Goal: Obtain resource: Download file/media

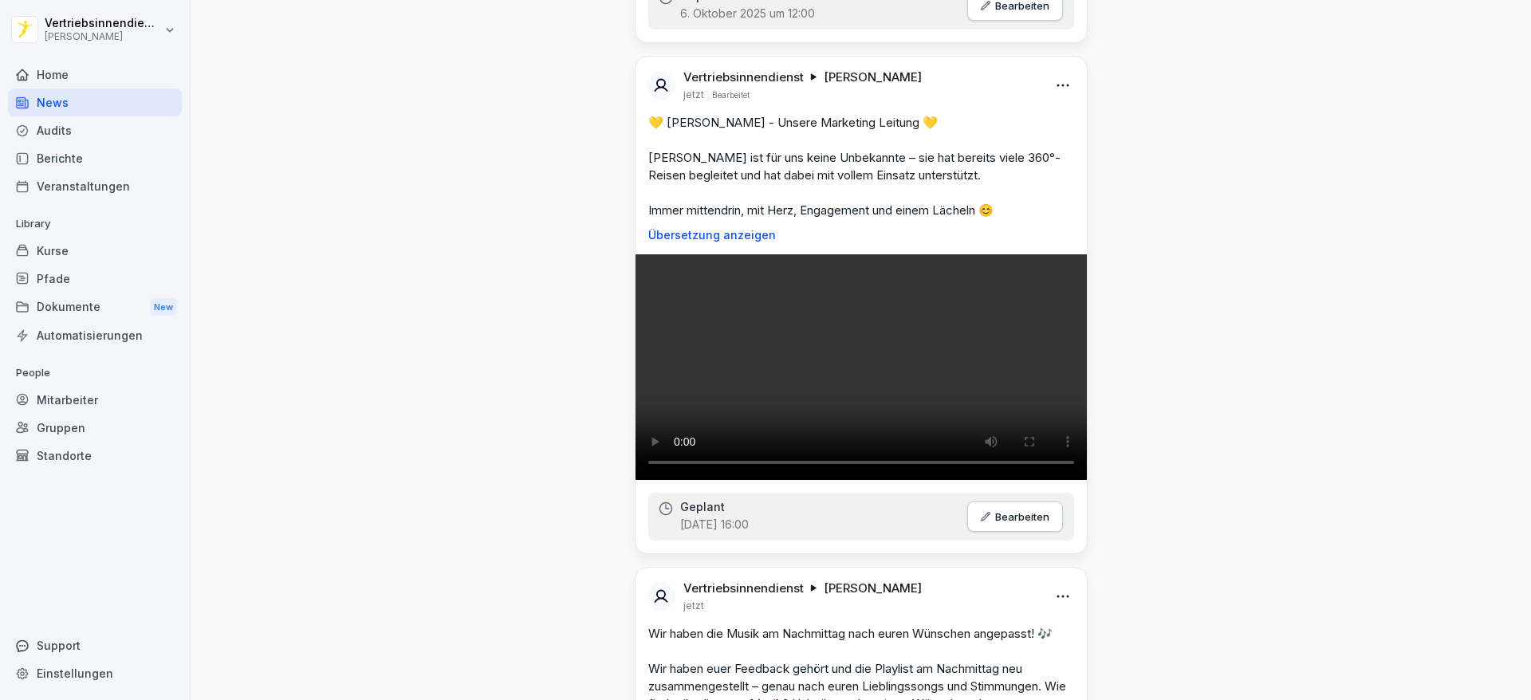
scroll to position [1428, 0]
click at [37, 132] on div "Audits" at bounding box center [95, 130] width 174 height 28
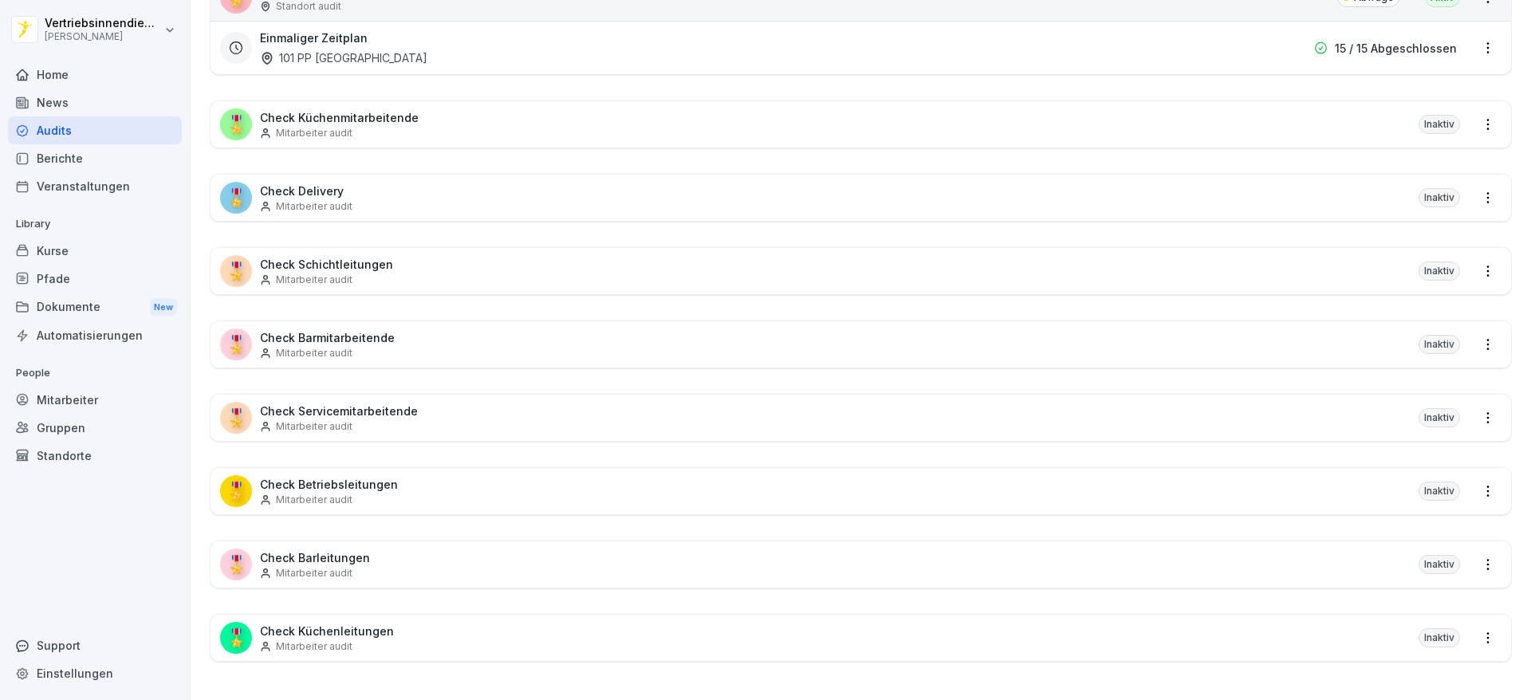
scroll to position [16, 0]
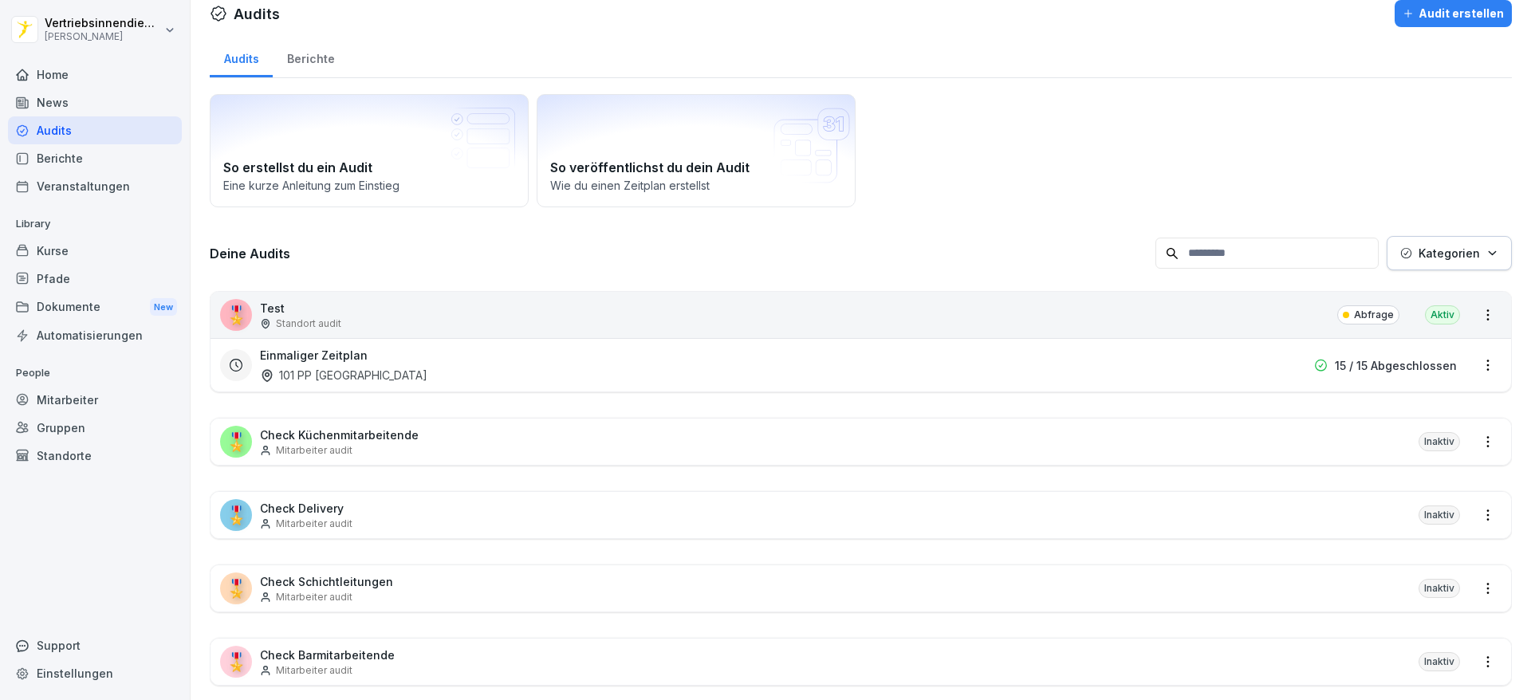
click at [84, 81] on div "Home" at bounding box center [95, 75] width 174 height 28
click at [66, 100] on div "News" at bounding box center [95, 103] width 174 height 28
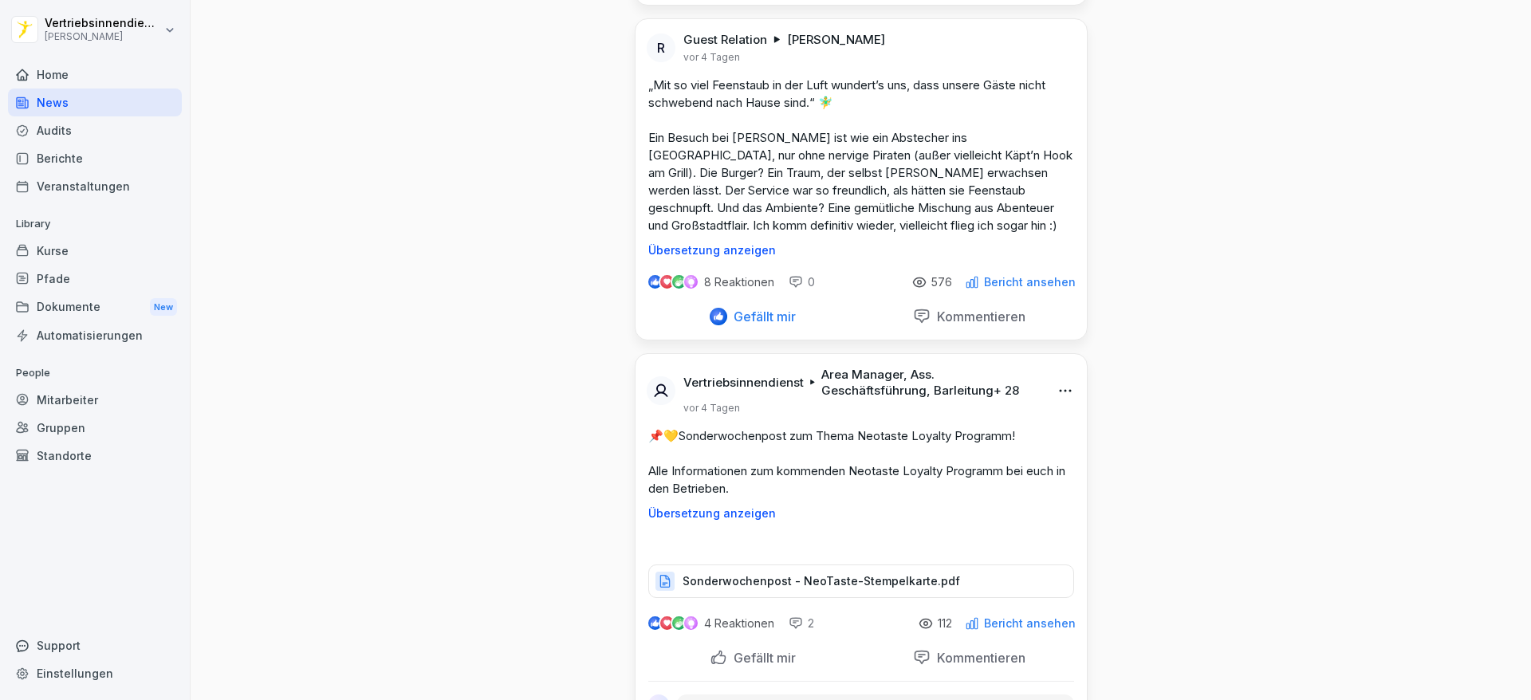
scroll to position [7239, 0]
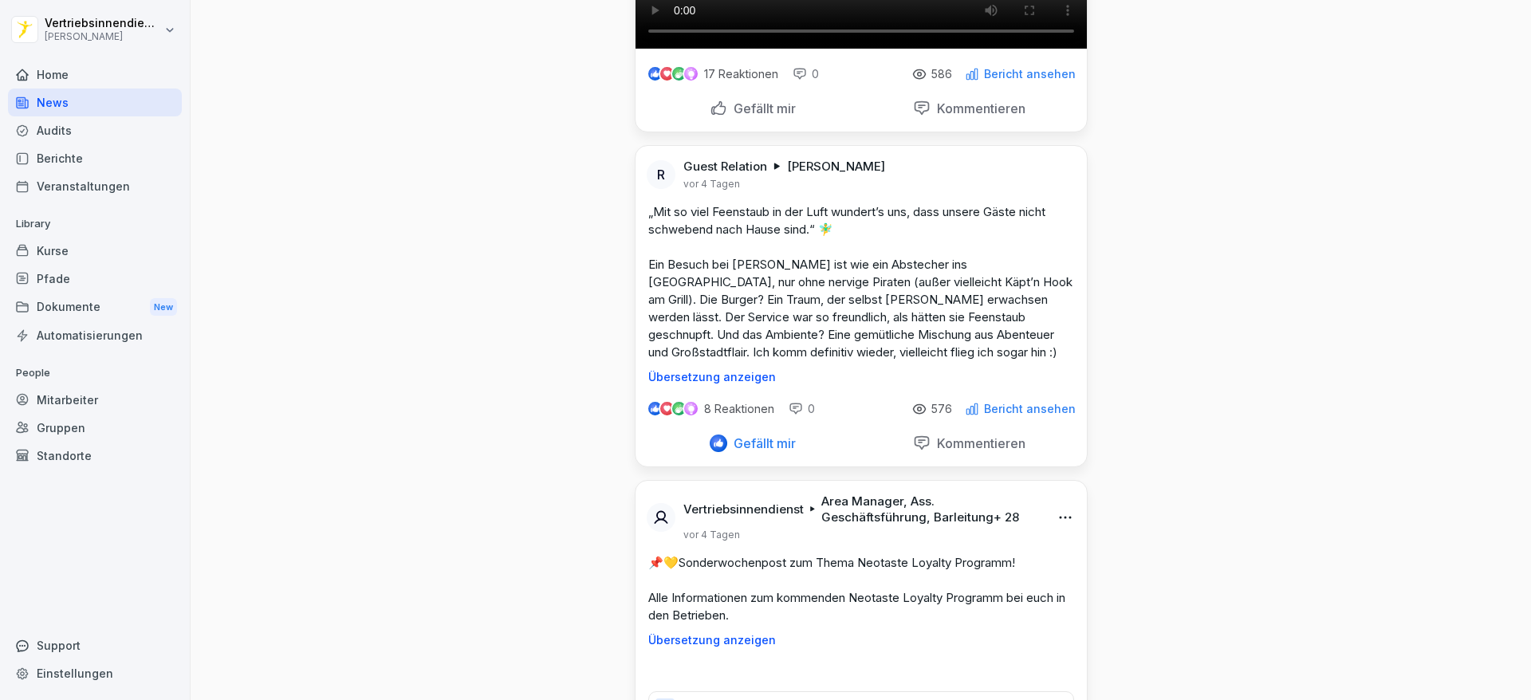
scroll to position [7103, 0]
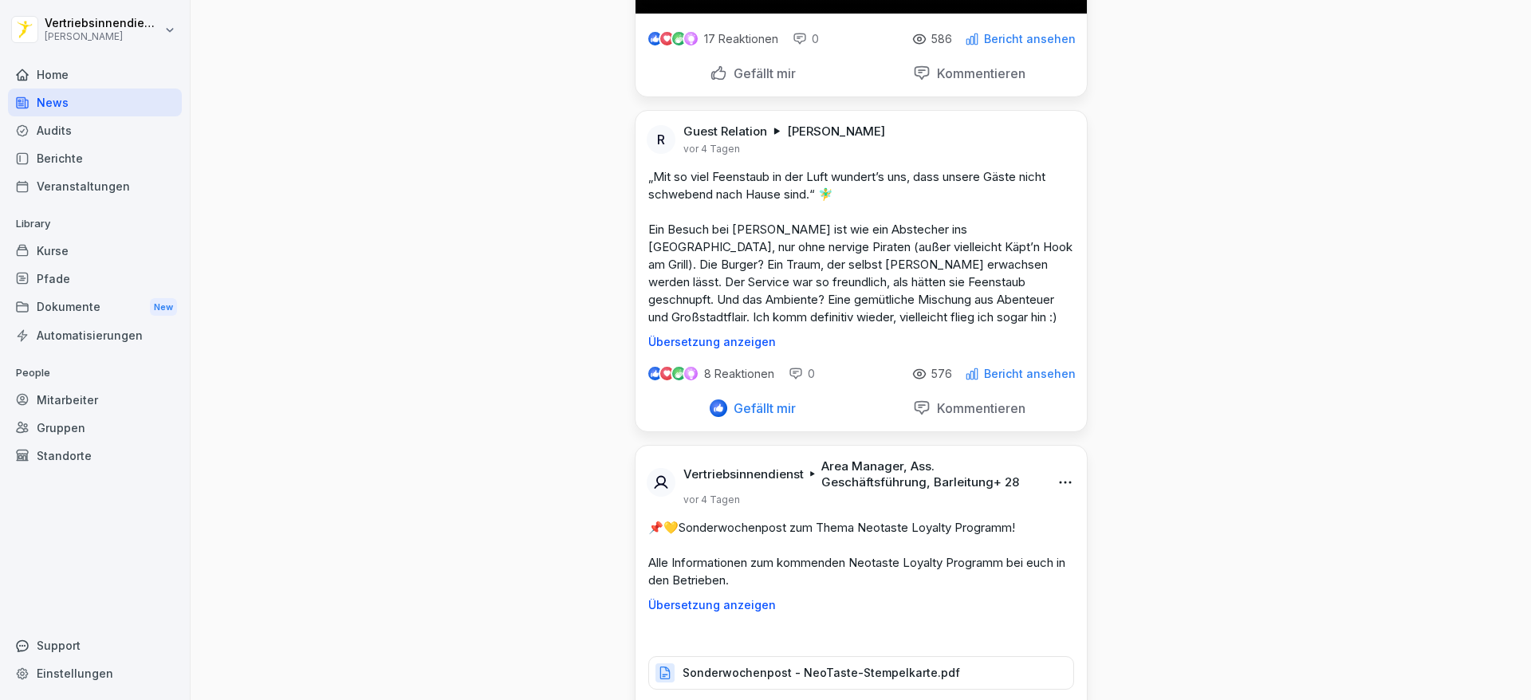
scroll to position [7142, 0]
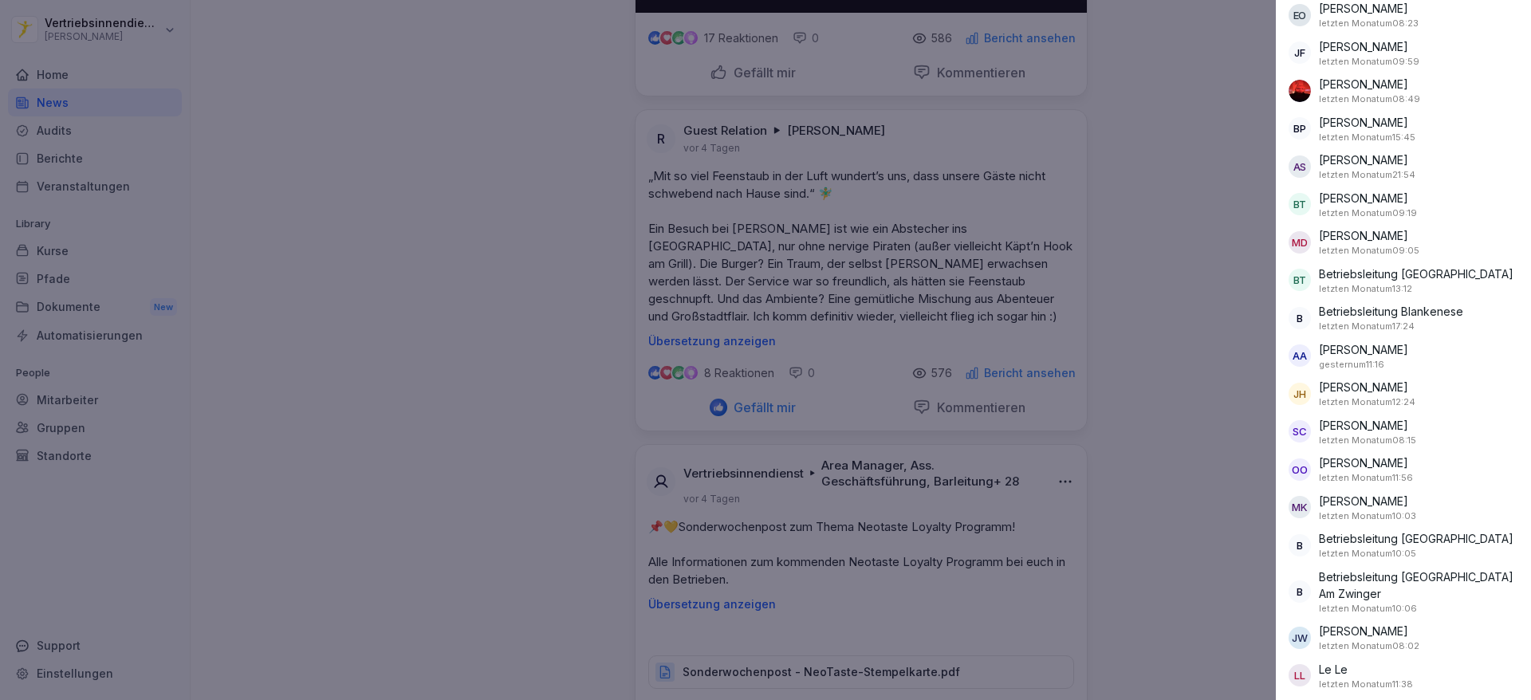
scroll to position [8264, 0]
